Goal: Complete application form: Complete application form

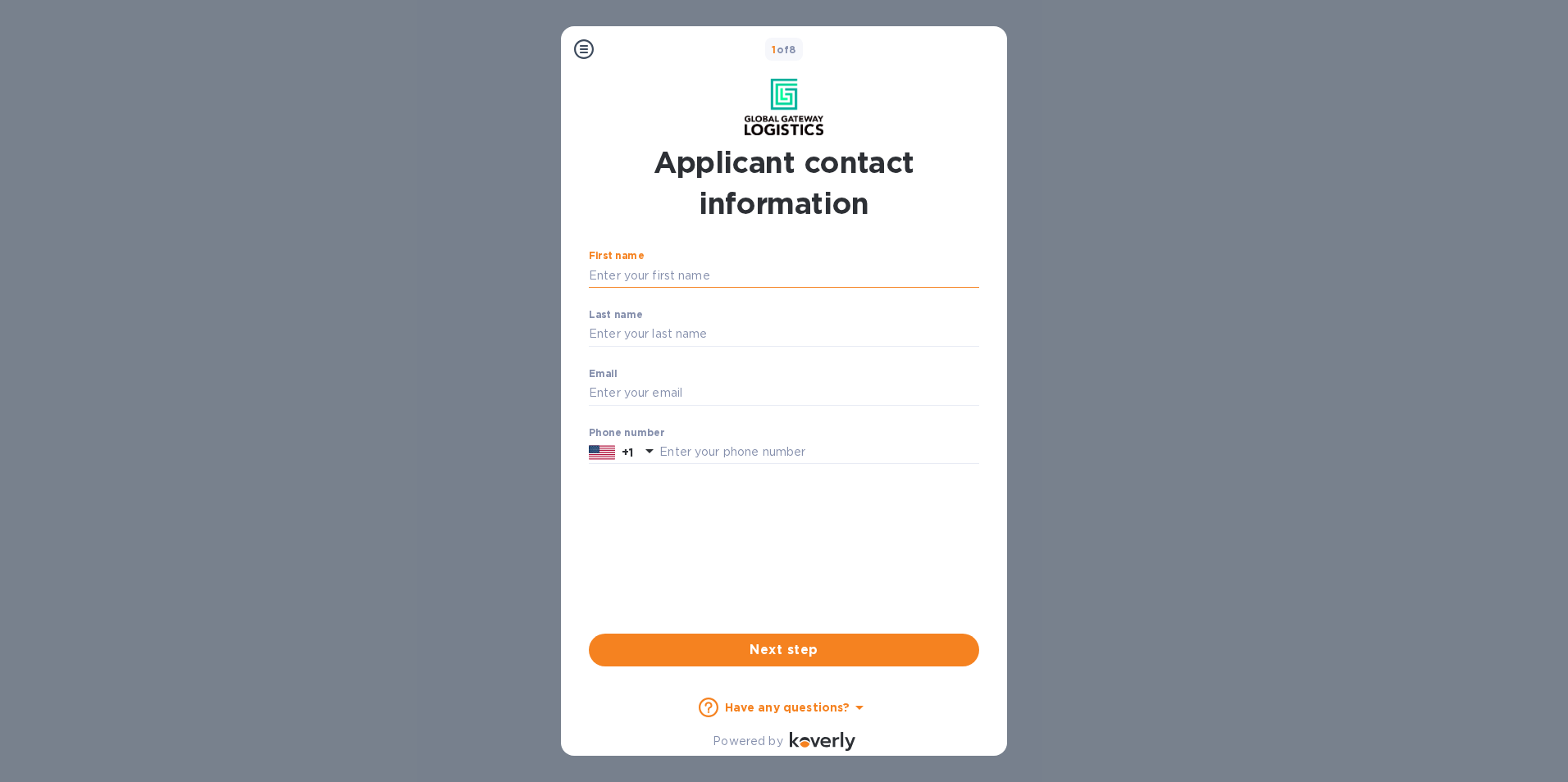
click at [663, 274] on input "First name" at bounding box center [784, 276] width 391 height 25
type input "[PERSON_NAME]"
type input "[PERSON_NAME][EMAIL_ADDRESS][PERSON_NAME][DOMAIN_NAME]"
type input "4194948721"
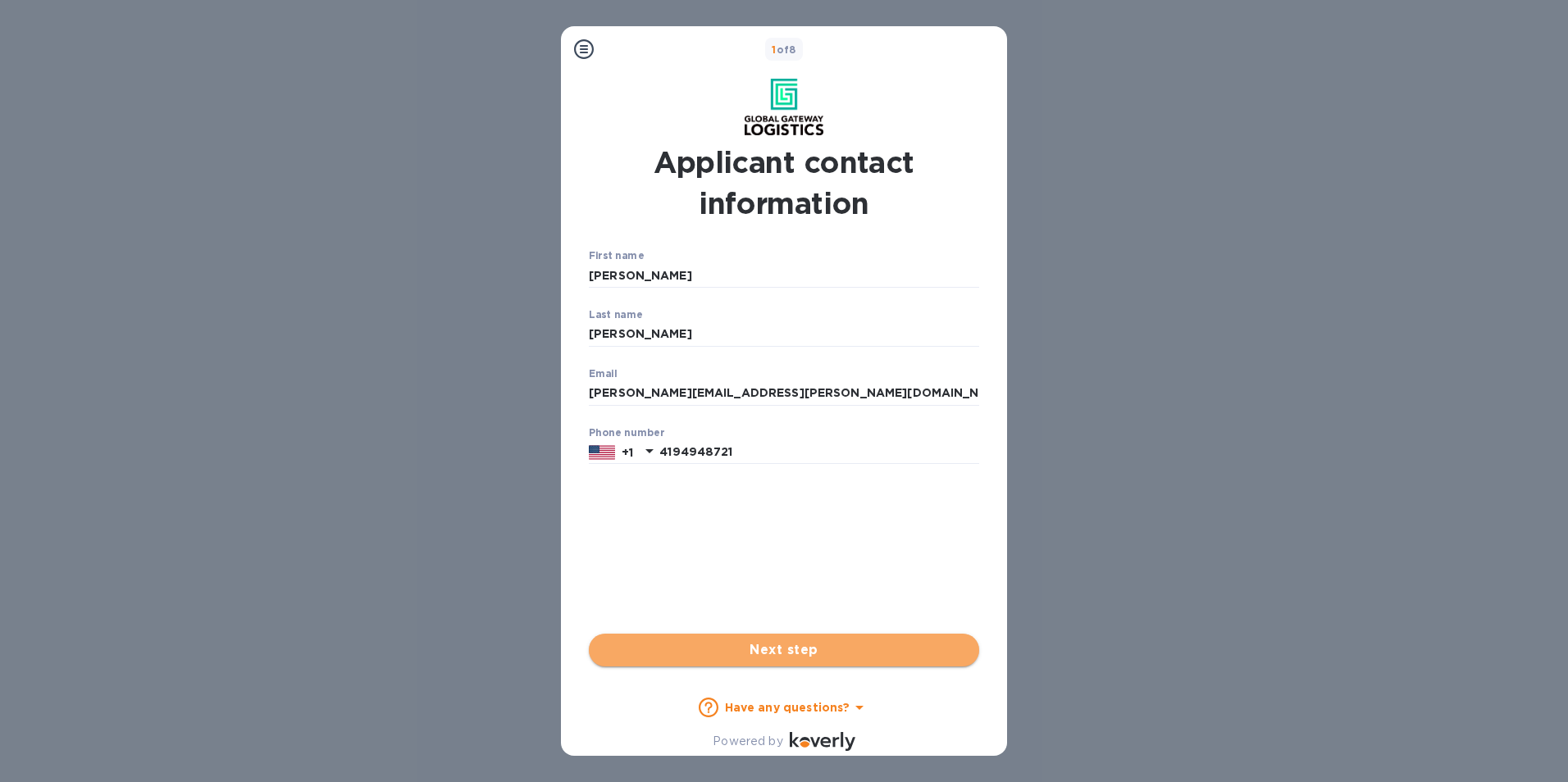
click at [773, 647] on span "Next step" at bounding box center [784, 650] width 364 height 20
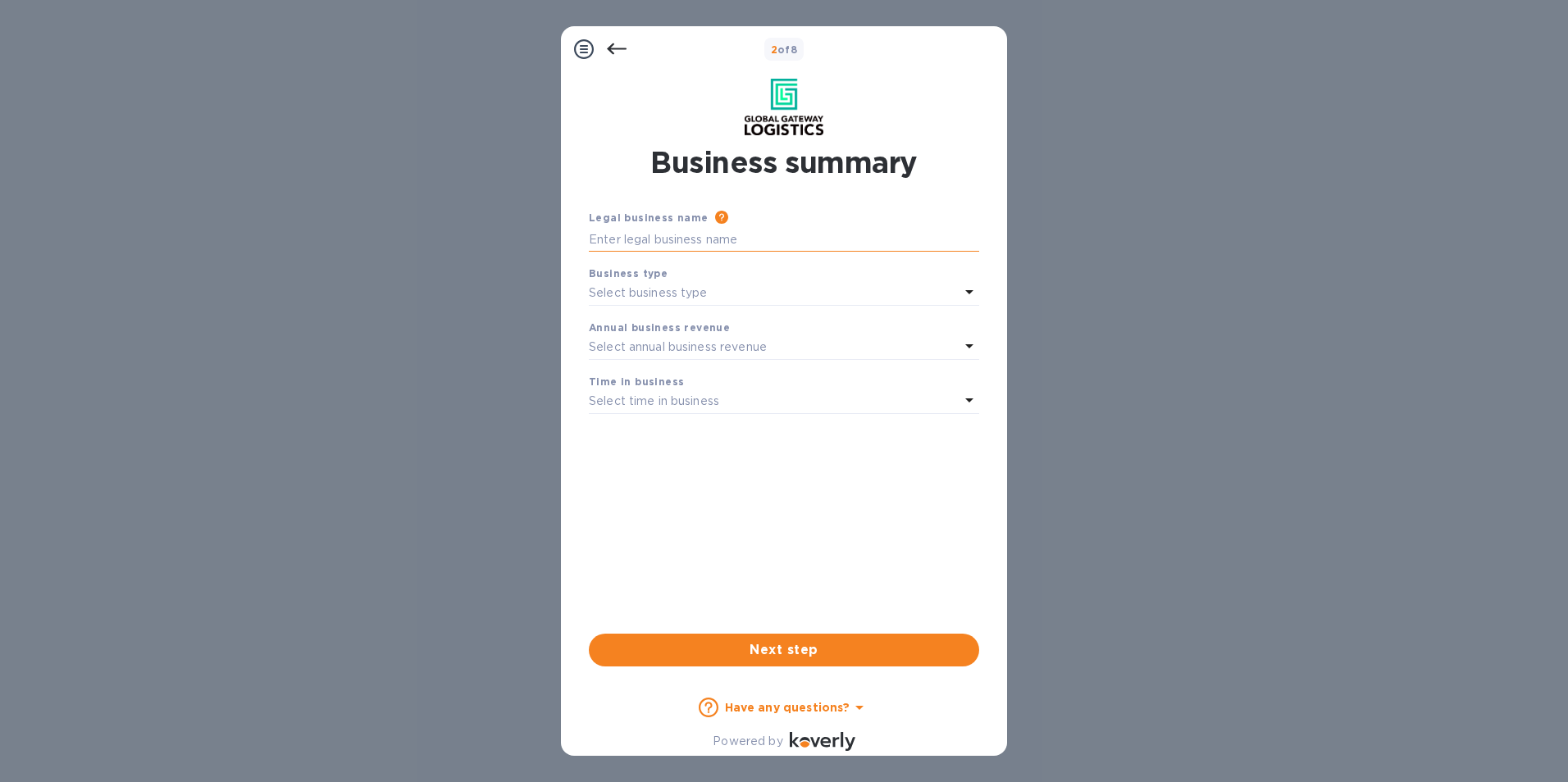
click at [765, 239] on input "text" at bounding box center [784, 240] width 391 height 25
type input "Diamante Worldwide Inc"
click at [756, 292] on div "Select business type" at bounding box center [774, 294] width 371 height 23
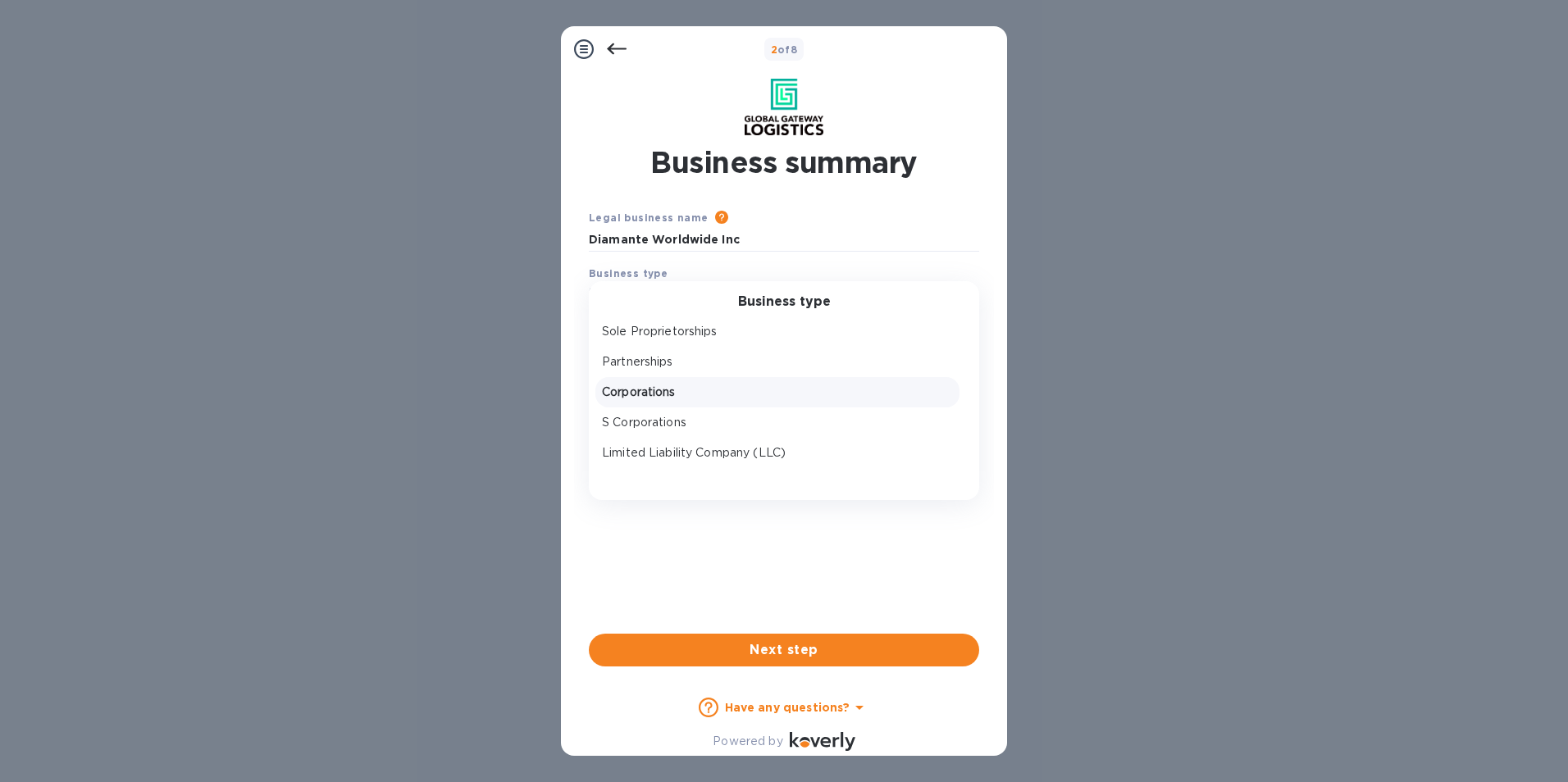
click at [717, 384] on p "Corporations" at bounding box center [777, 392] width 351 height 17
click at [715, 338] on div "Select annual business revenue" at bounding box center [774, 348] width 371 height 23
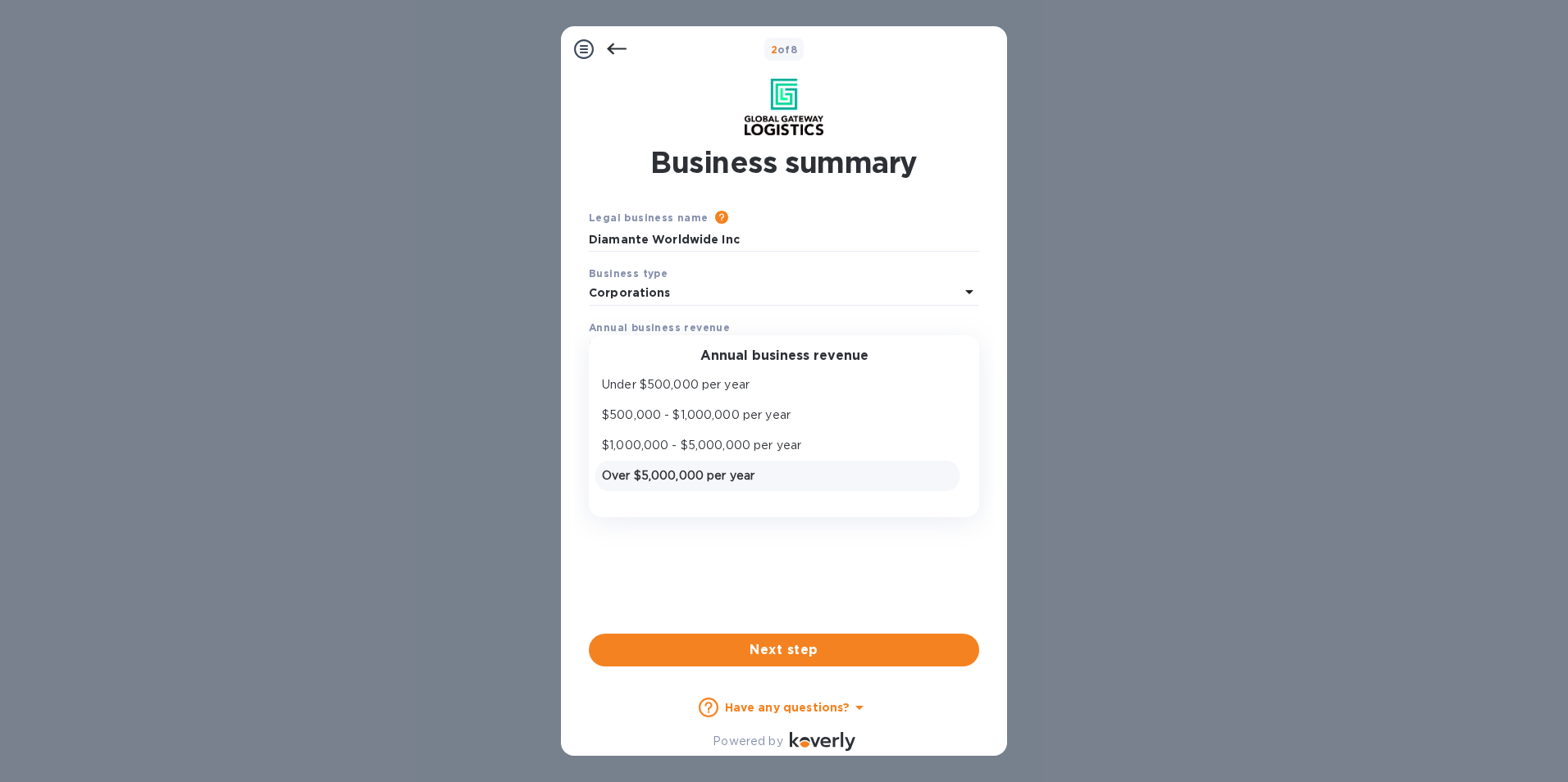
click at [672, 472] on p "Over $5,000,000 per year" at bounding box center [777, 476] width 351 height 17
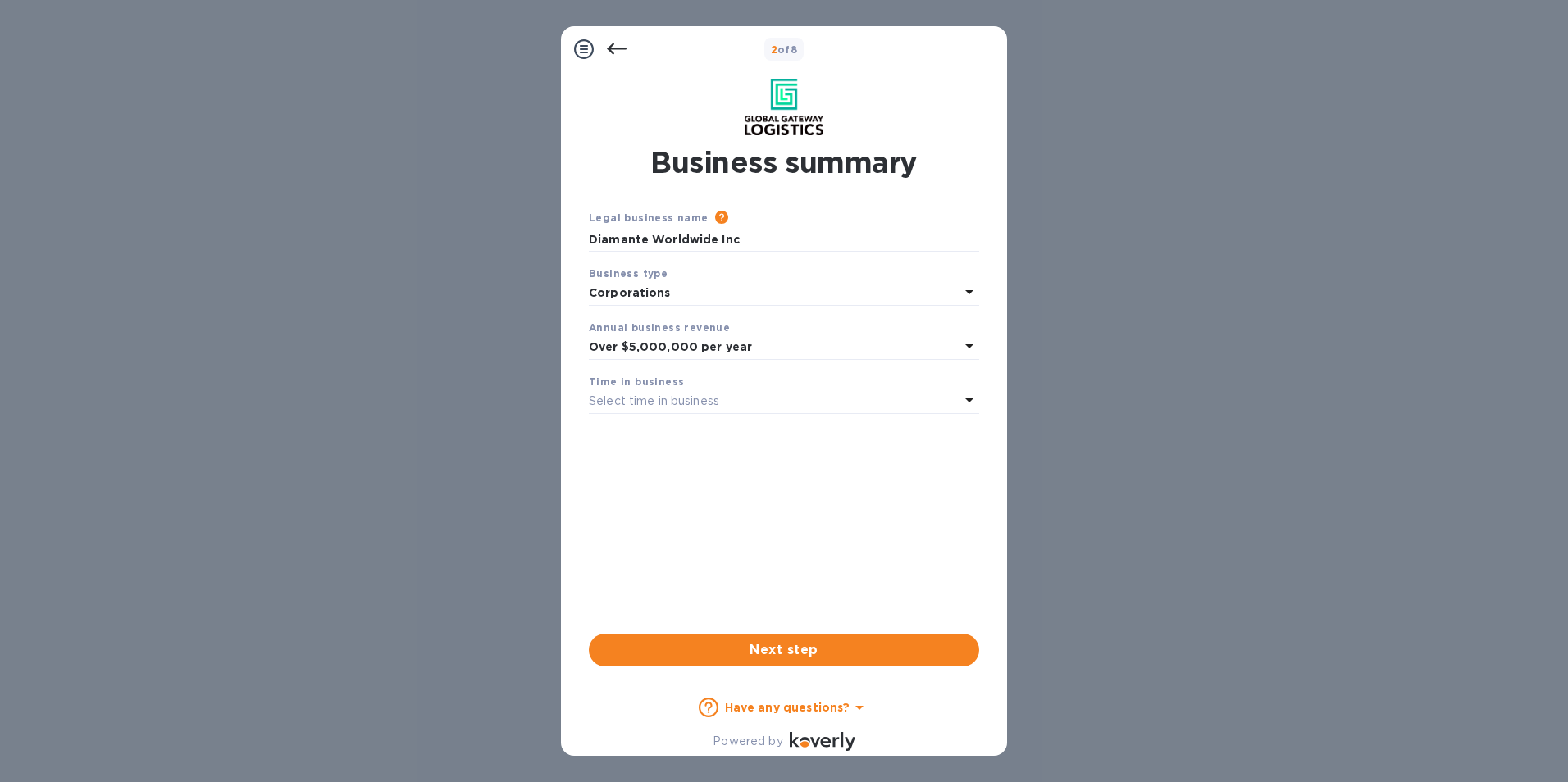
click at [670, 401] on p "Select time in business" at bounding box center [654, 401] width 131 height 17
click at [655, 466] on p "1 - 3 years" at bounding box center [777, 469] width 351 height 17
click at [699, 397] on p "1 - 3 years" at bounding box center [774, 401] width 371 height 17
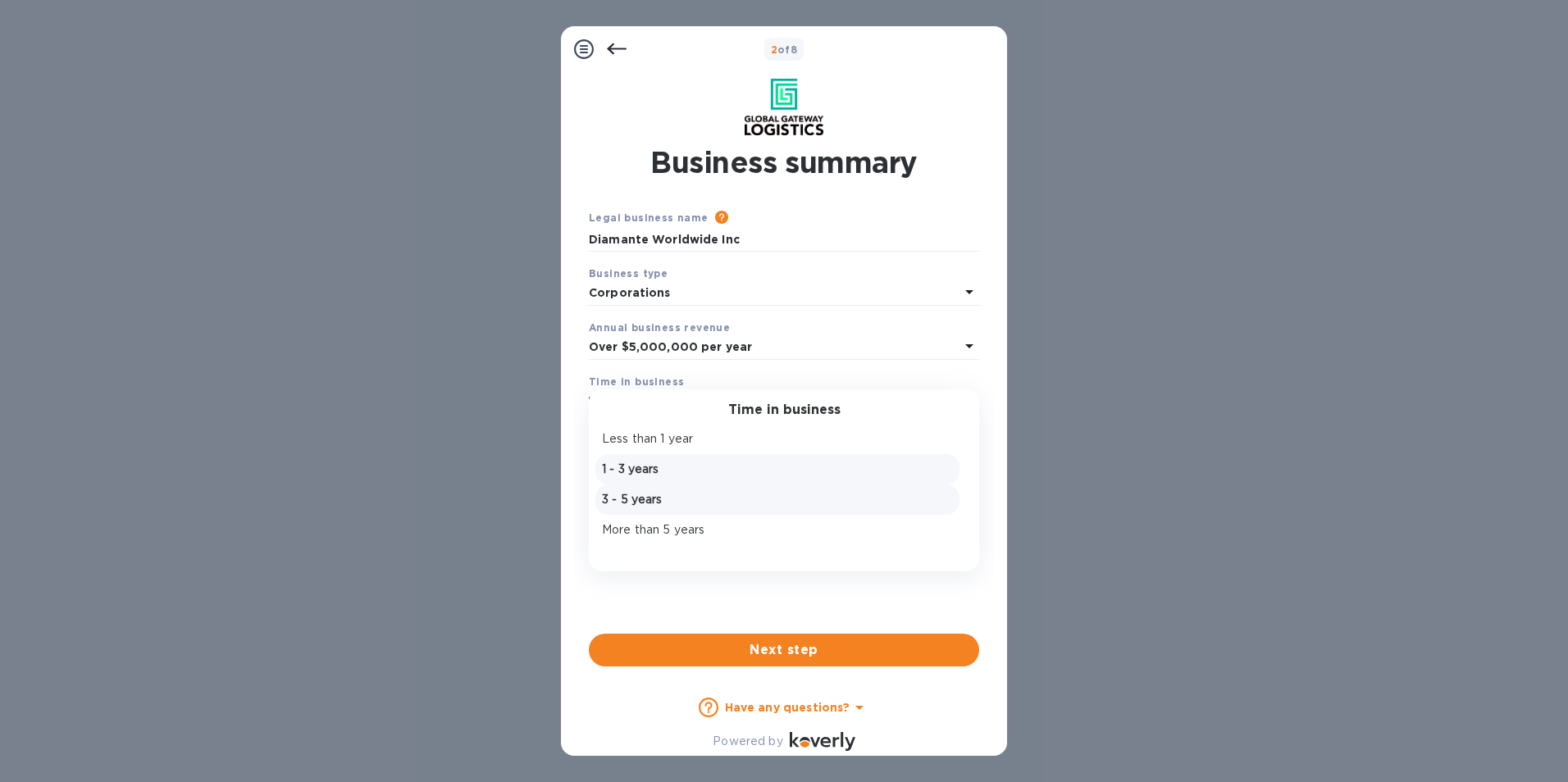
click at [663, 497] on p "3 - 5 years" at bounding box center [777, 500] width 351 height 17
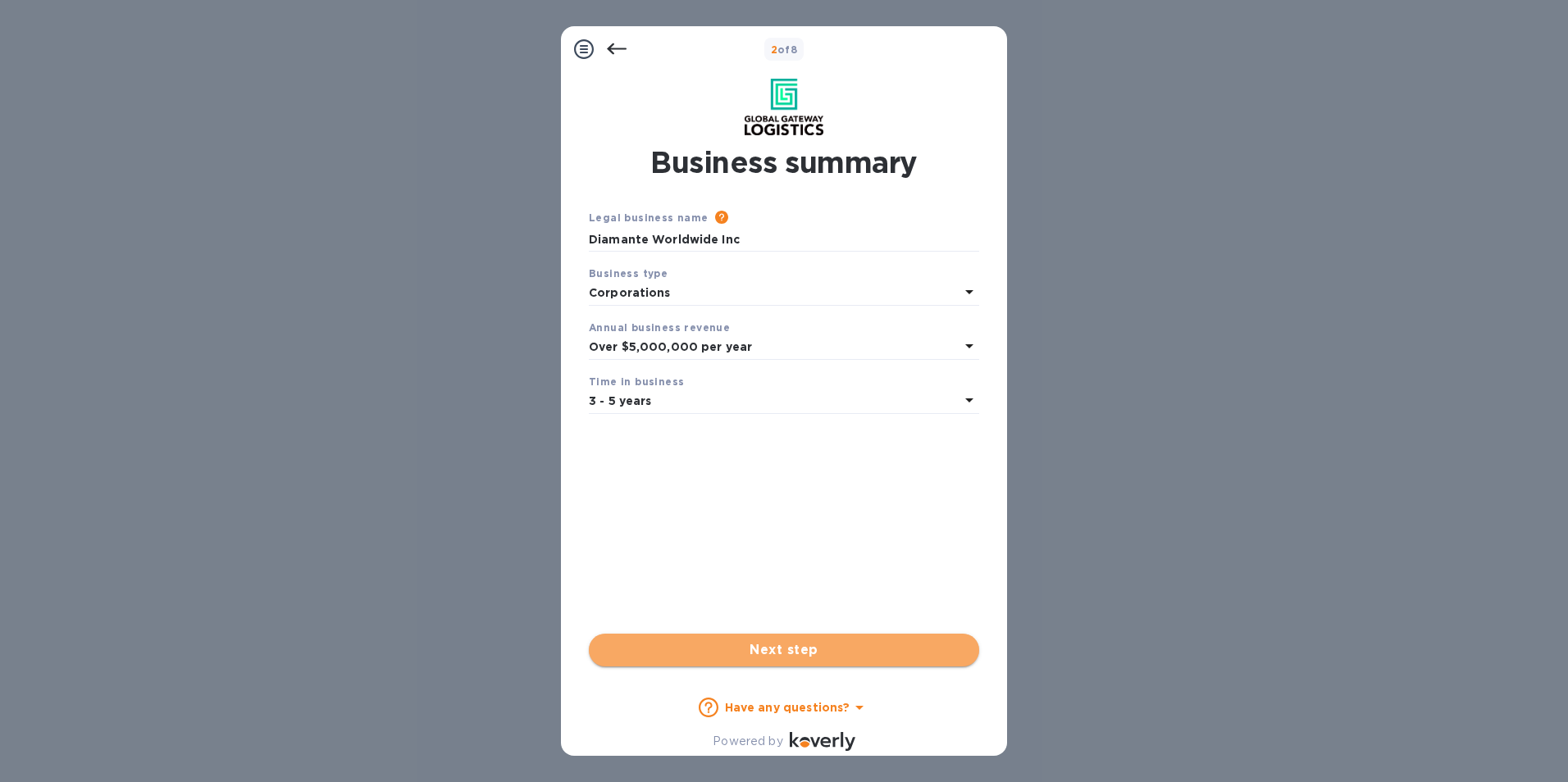
click at [727, 650] on span "Next step" at bounding box center [784, 650] width 364 height 20
